Goal: Information Seeking & Learning: Learn about a topic

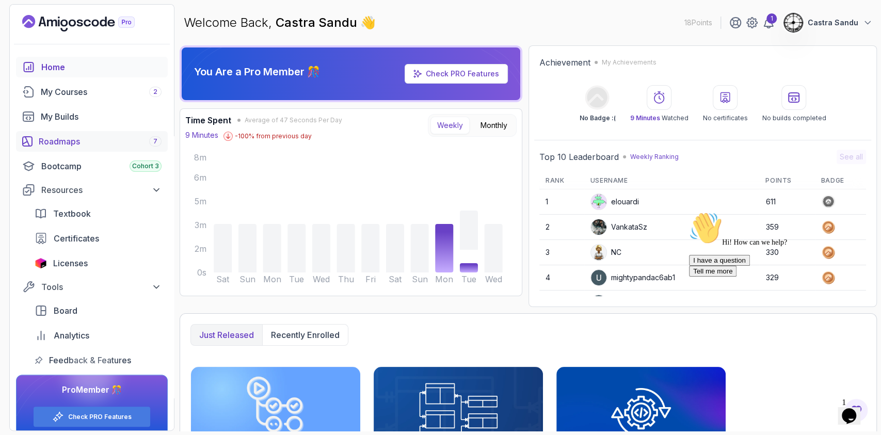
click at [51, 143] on div "Roadmaps 7" at bounding box center [100, 141] width 123 height 12
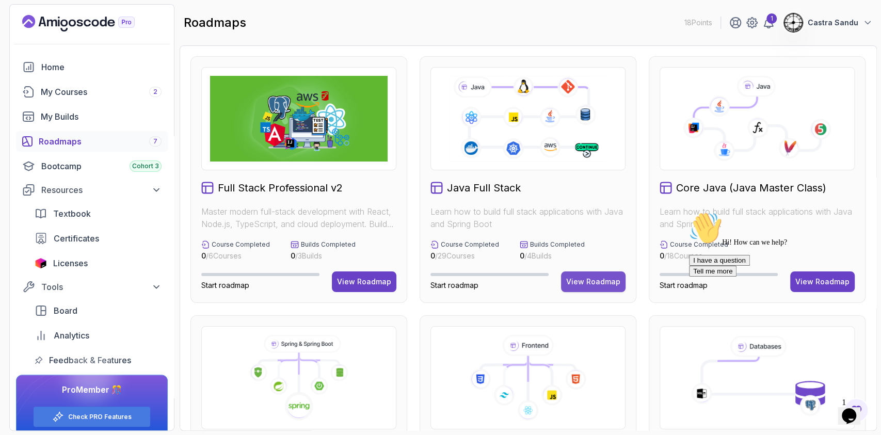
click at [605, 279] on div "View Roadmap" at bounding box center [593, 282] width 54 height 10
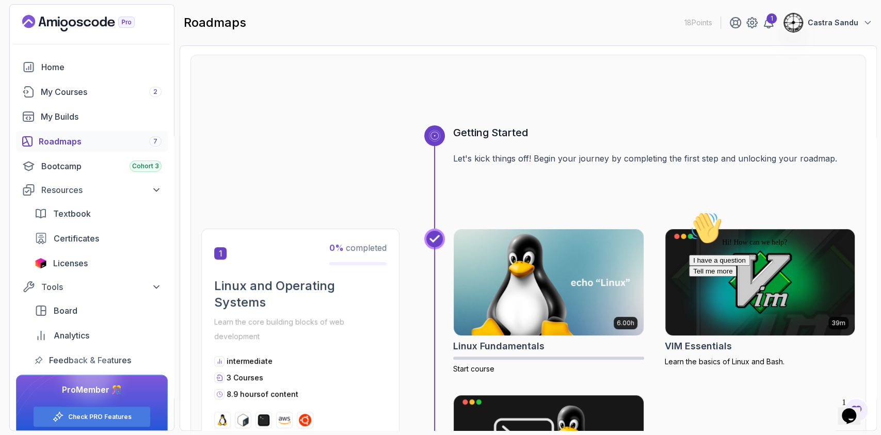
scroll to position [69, 0]
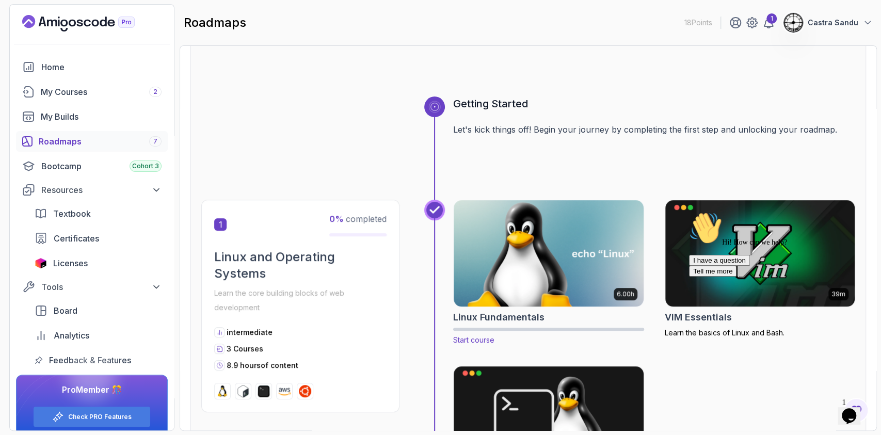
click at [529, 273] on img at bounding box center [548, 253] width 199 height 111
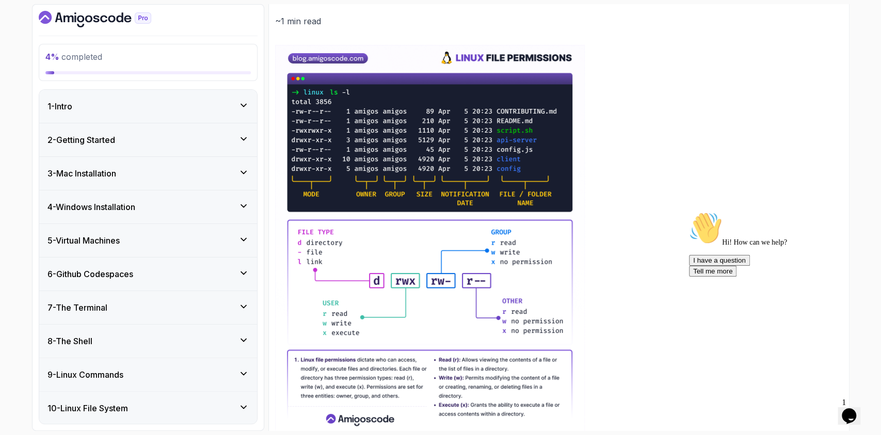
scroll to position [137, 0]
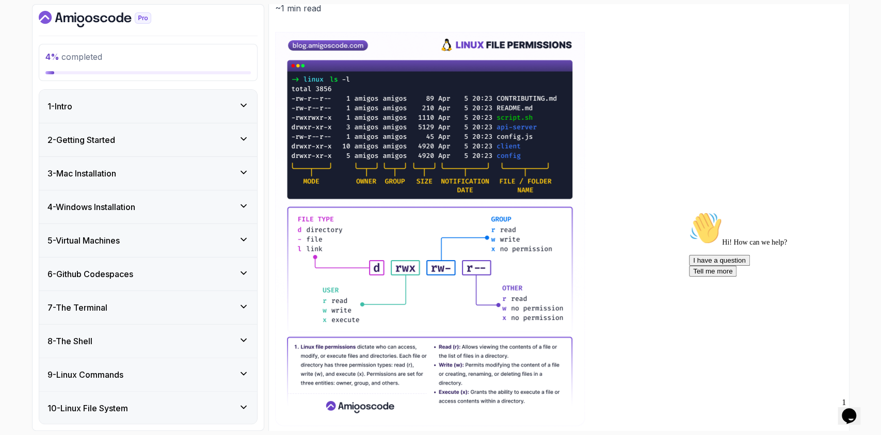
click at [110, 127] on div "2 - Getting Started" at bounding box center [148, 139] width 218 height 33
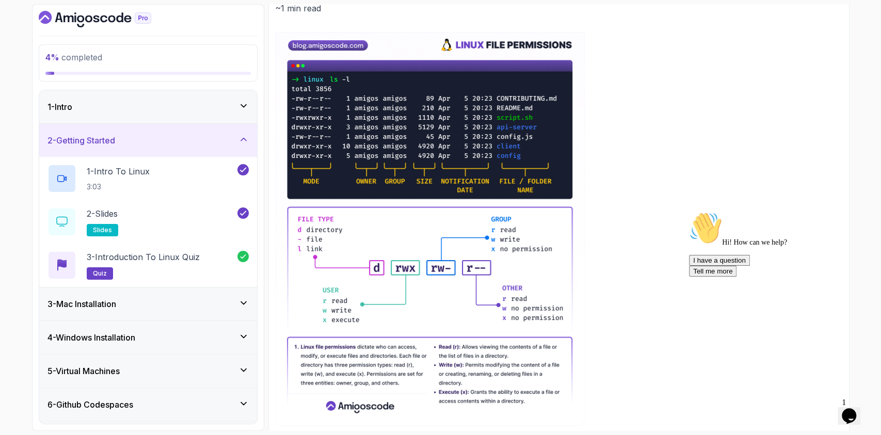
click at [110, 127] on div "2 - Getting Started" at bounding box center [148, 140] width 218 height 33
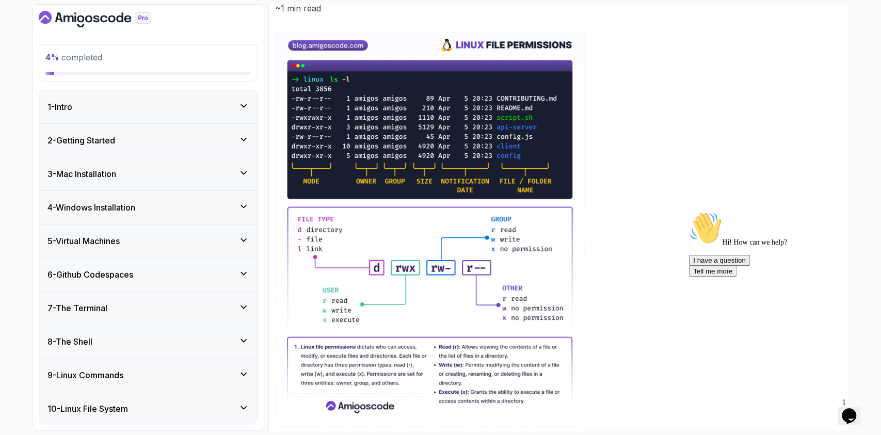
click at [108, 166] on div "3 - Mac Installation" at bounding box center [148, 173] width 218 height 33
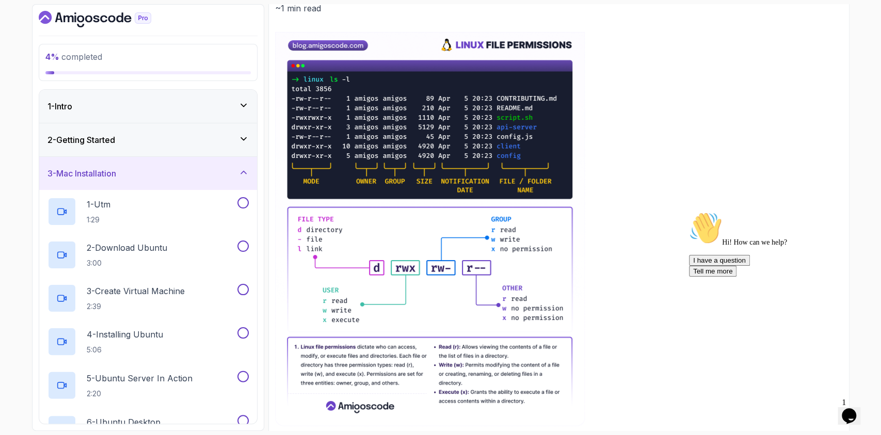
click at [108, 166] on div "3 - Mac Installation" at bounding box center [148, 173] width 218 height 33
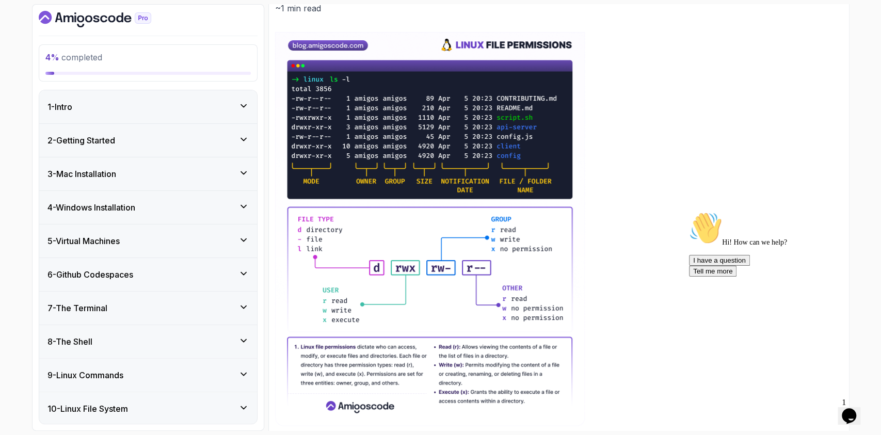
click at [98, 214] on div "4 - Windows Installation" at bounding box center [148, 207] width 218 height 33
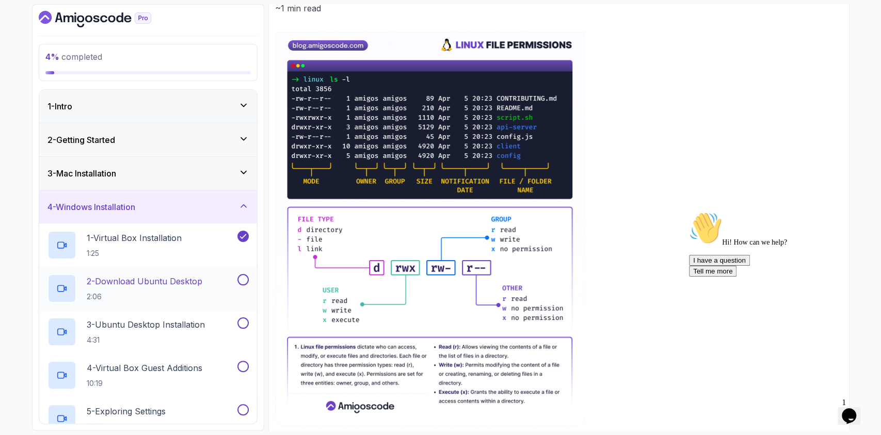
click at [128, 290] on h2 "2 - Download Ubuntu Desktop 2:06" at bounding box center [145, 288] width 116 height 27
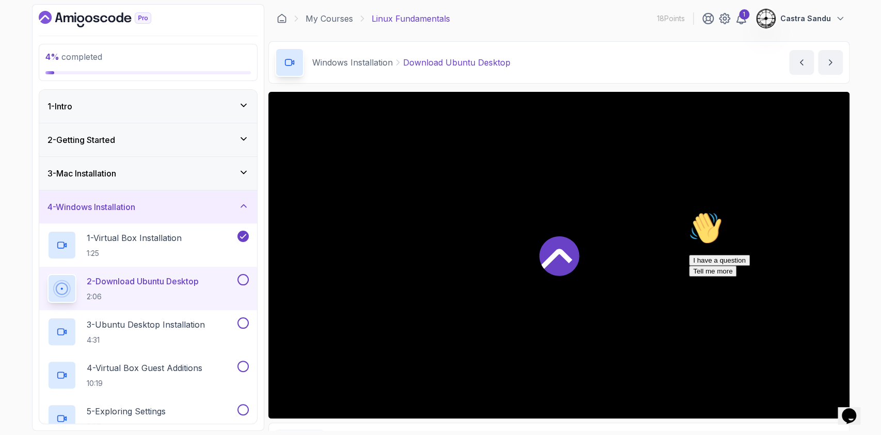
click at [568, 244] on icon at bounding box center [559, 256] width 40 height 40
click at [856, 412] on icon "Chat widget" at bounding box center [849, 415] width 14 height 15
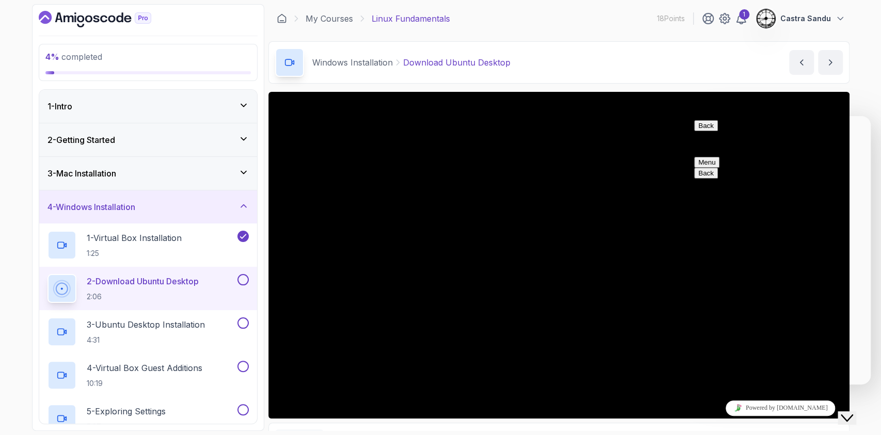
click at [701, 130] on button "Back" at bounding box center [706, 125] width 24 height 11
drag, startPoint x: 837, startPoint y: 411, endPoint x: 3, endPoint y: 17, distance: 923.1
click at [838, 411] on iframe "To enrich screen reader interactions, please activate Accessibility in Grammarl…" at bounding box center [854, 409] width 33 height 31
click at [841, 412] on div "Close Chat This icon closes the chat window." at bounding box center [847, 418] width 12 height 12
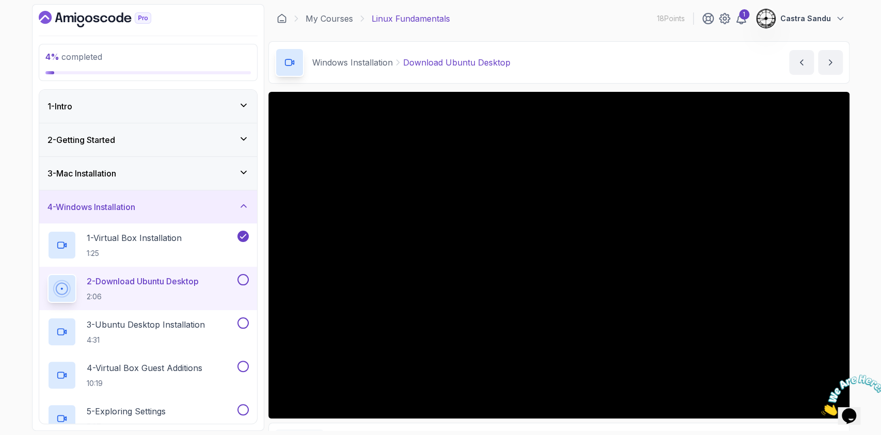
click at [821, 408] on icon "Close" at bounding box center [821, 412] width 0 height 9
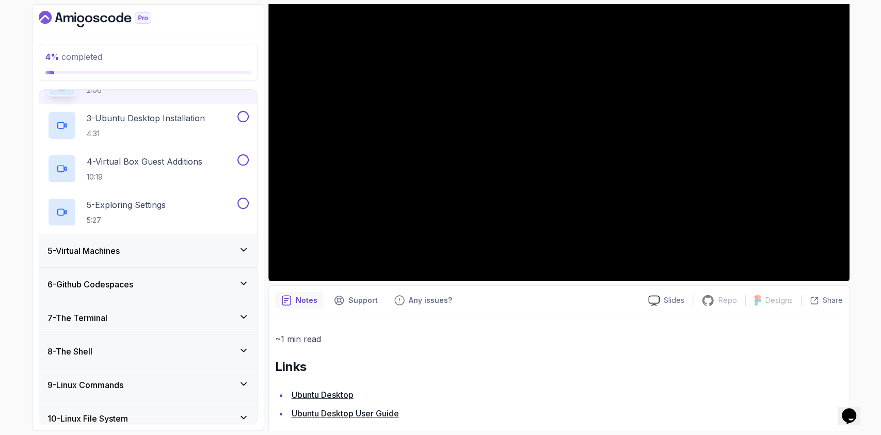
scroll to position [152, 0]
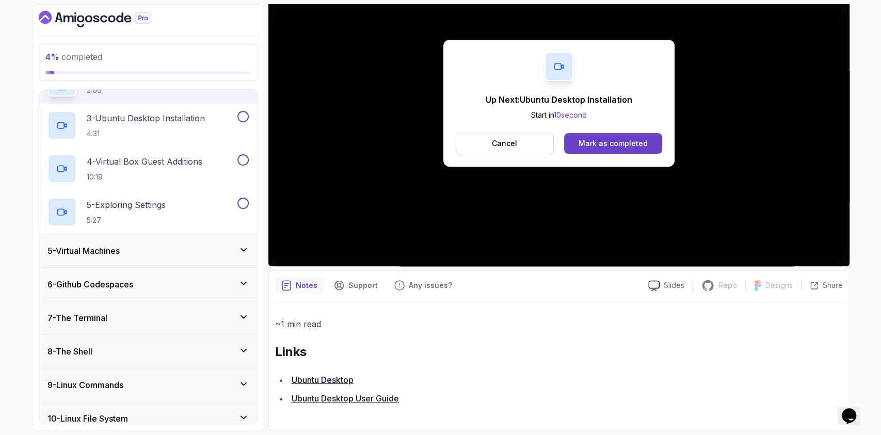
click at [633, 155] on div "Up Next: Ubuntu Desktop Installation Start in 10 second Cancel Mark as completed" at bounding box center [558, 103] width 231 height 127
click at [633, 144] on div "Mark as completed" at bounding box center [613, 143] width 69 height 10
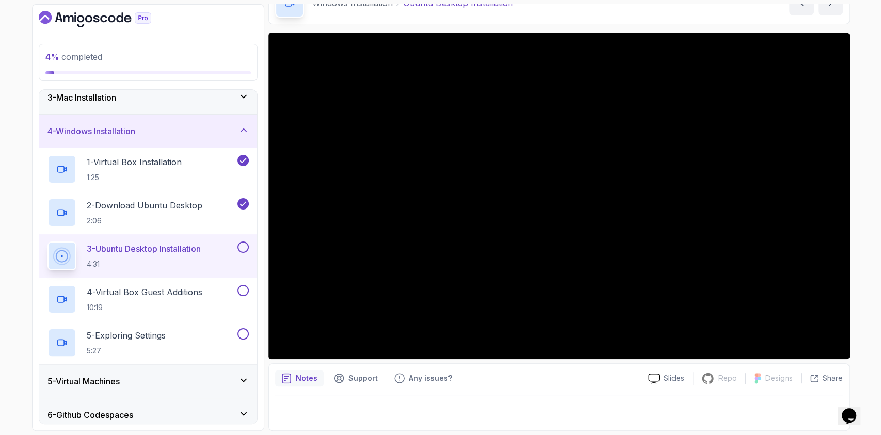
scroll to position [59, 0]
